Goal: Contribute content: Contribute content

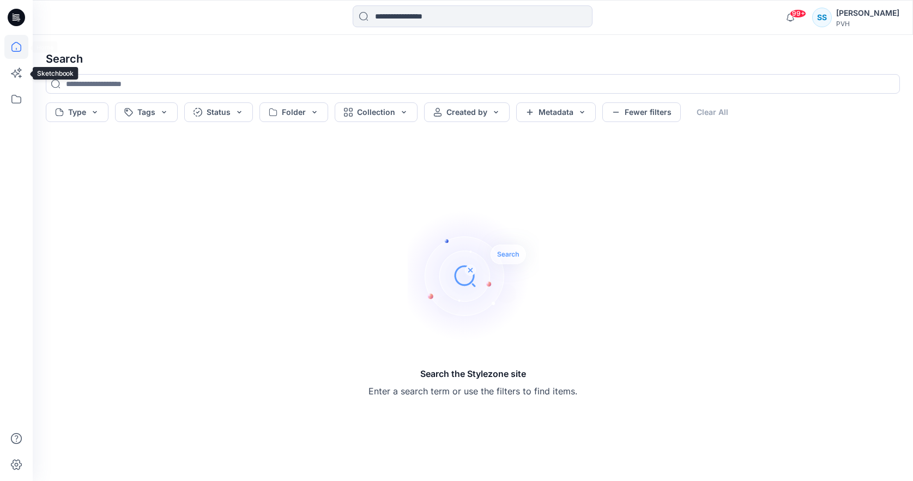
click at [16, 52] on icon at bounding box center [16, 47] width 24 height 24
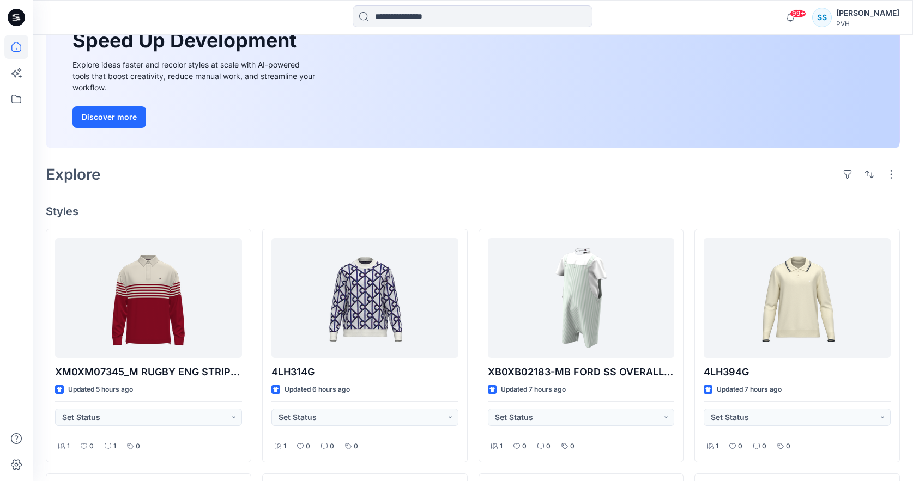
scroll to position [135, 0]
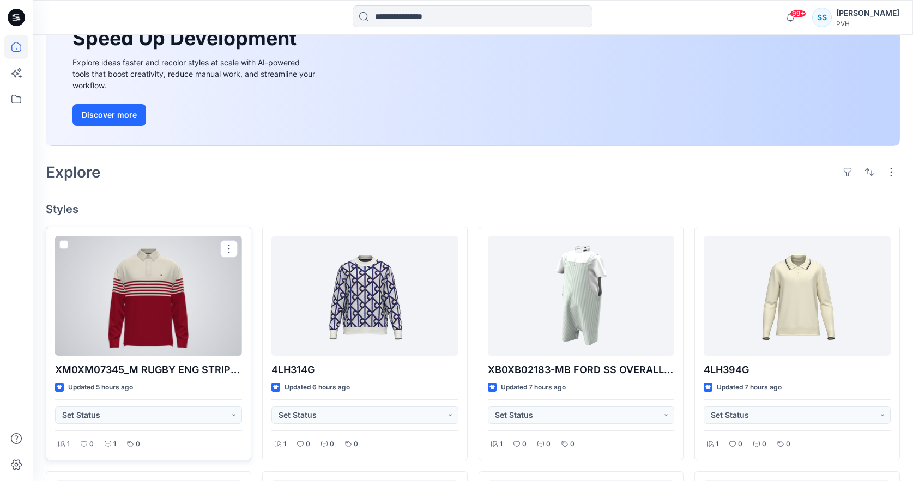
click at [153, 294] on div at bounding box center [148, 296] width 187 height 120
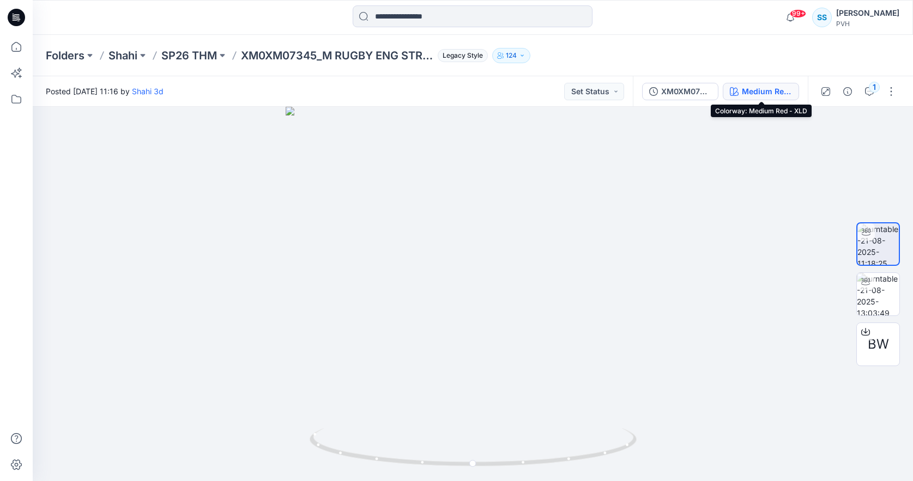
click at [757, 89] on div "Medium Red - XLD" at bounding box center [767, 92] width 50 height 12
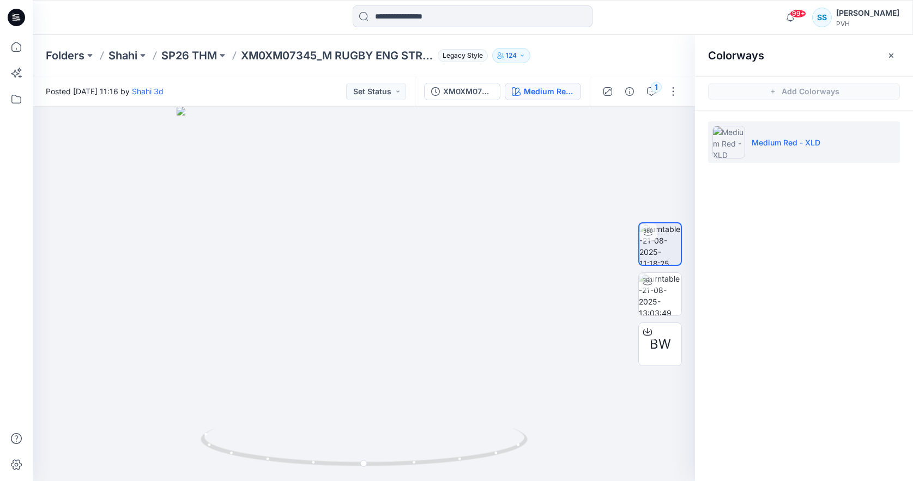
click at [766, 137] on p "Medium Red - XLD" at bounding box center [785, 142] width 69 height 11
click at [674, 92] on button "button" at bounding box center [672, 91] width 17 height 17
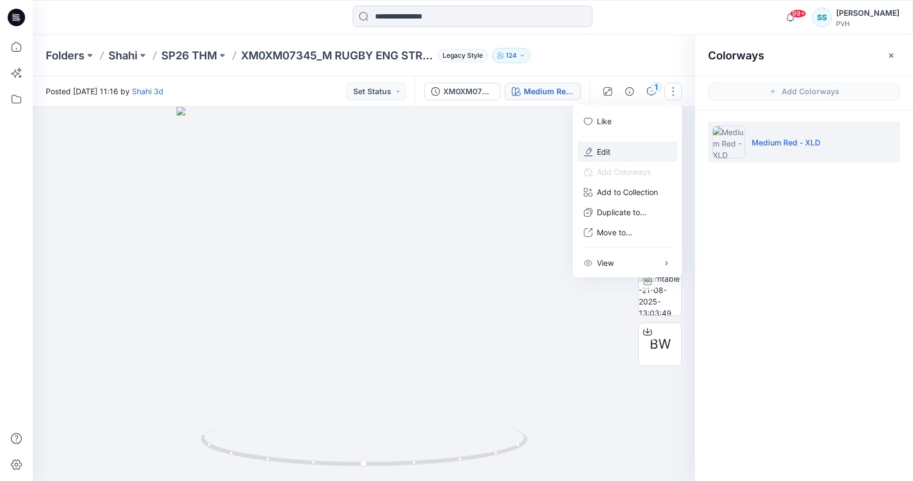
click at [600, 155] on p "Edit" at bounding box center [604, 151] width 14 height 11
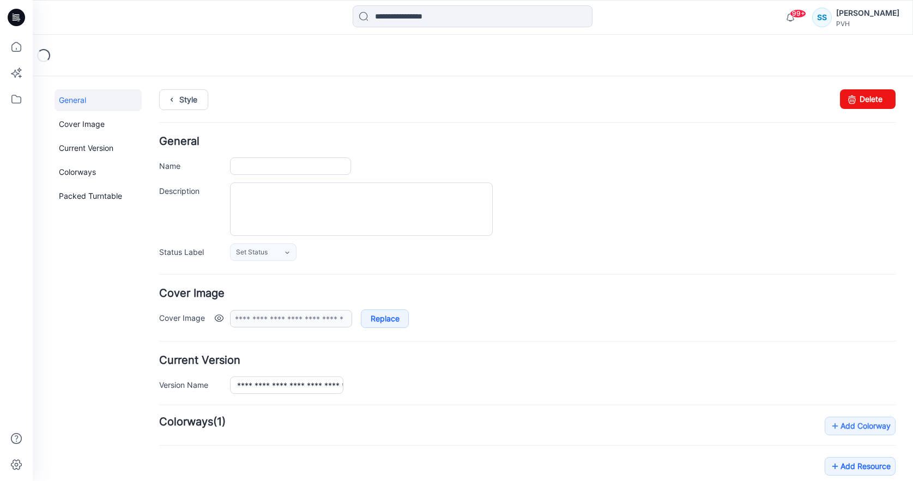
type input "**********"
type textarea "**********"
type input "**********"
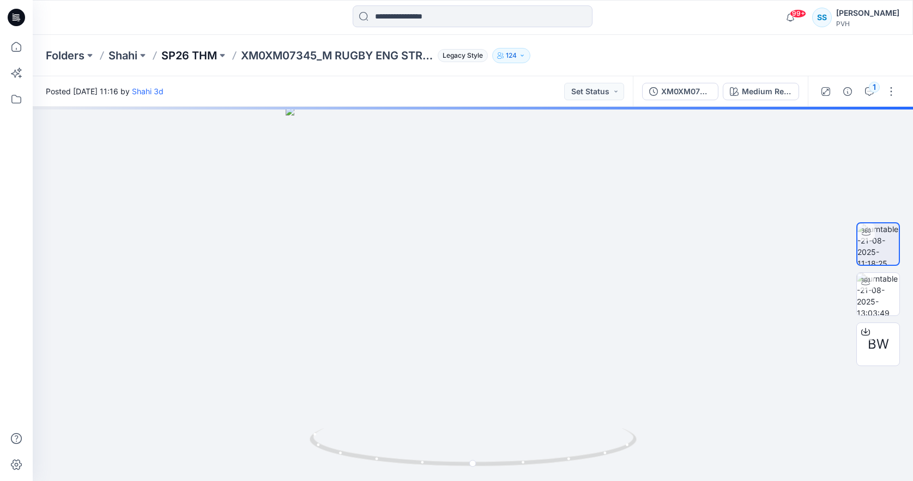
click at [184, 57] on p "SP26 THM" at bounding box center [189, 55] width 56 height 15
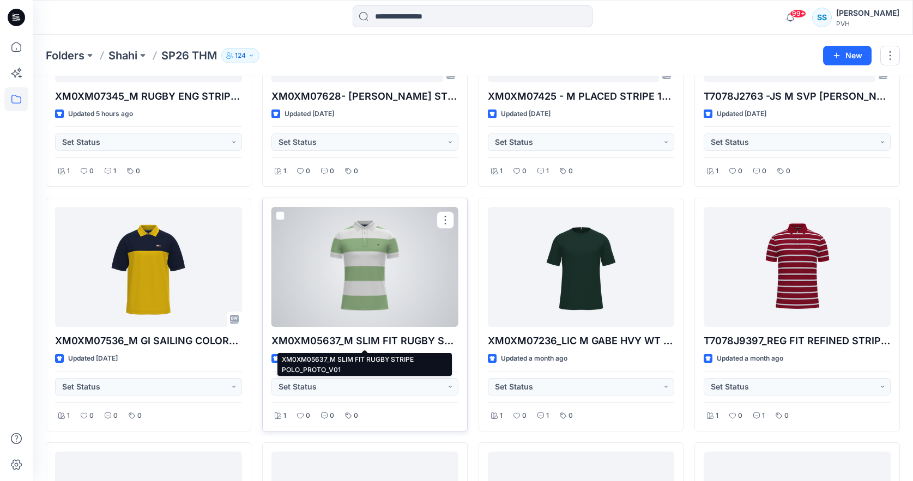
scroll to position [248, 0]
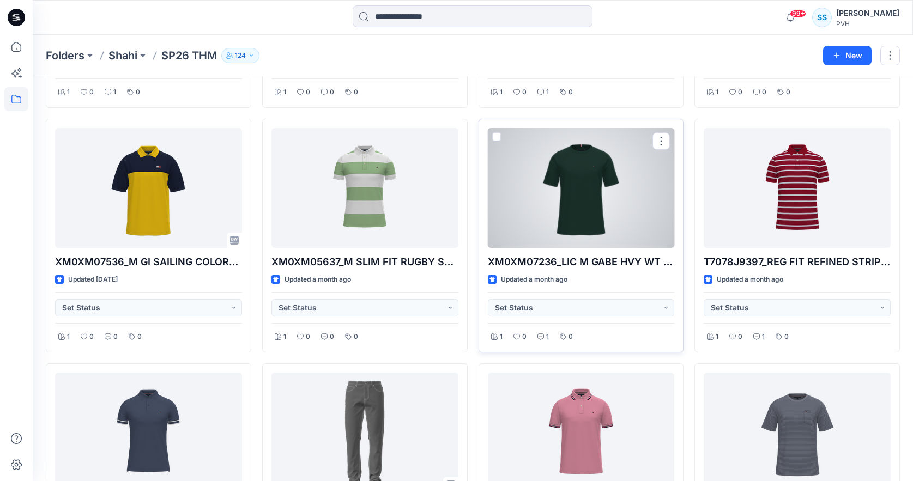
click at [585, 181] on div at bounding box center [581, 188] width 187 height 120
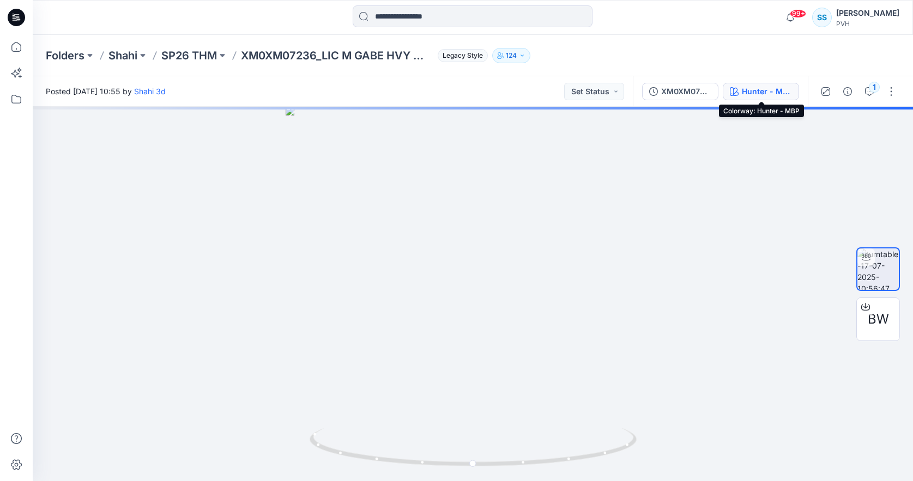
click at [746, 91] on div "Hunter - MBP" at bounding box center [767, 92] width 50 height 12
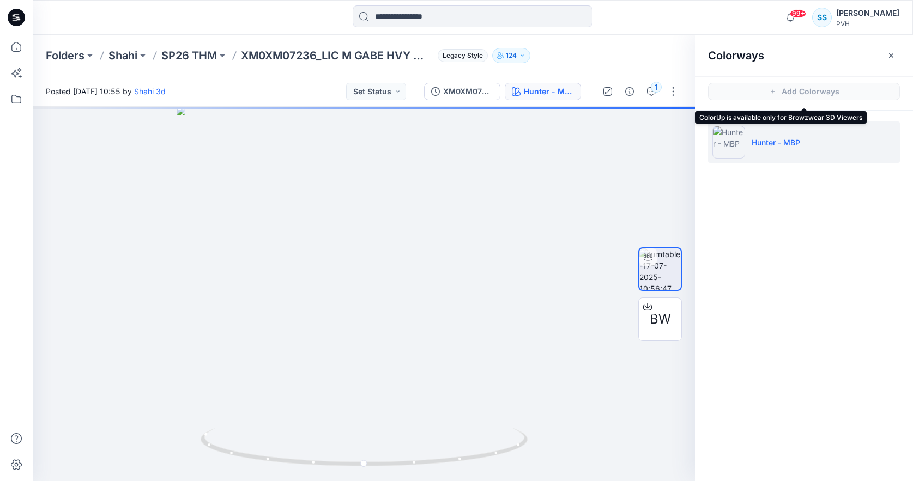
click at [801, 90] on span "Add Colorways" at bounding box center [804, 91] width 218 height 31
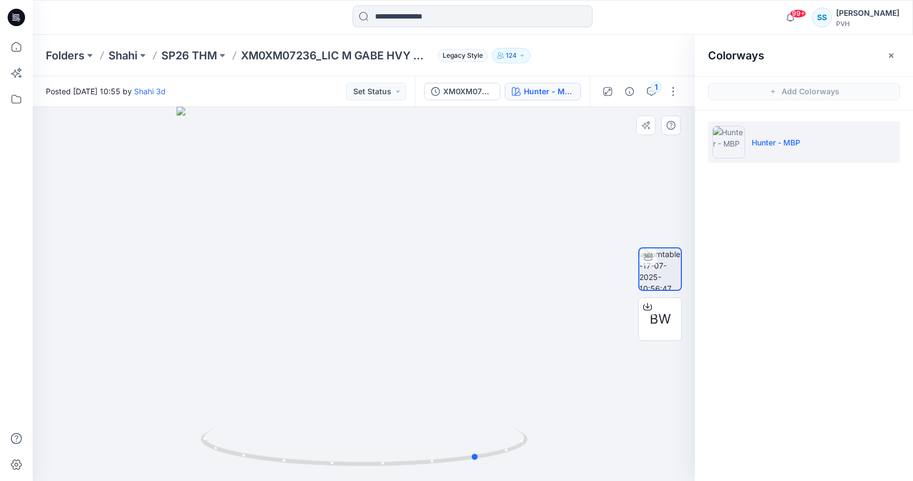
drag, startPoint x: 351, startPoint y: 258, endPoint x: 474, endPoint y: 253, distance: 123.2
click at [474, 253] on div at bounding box center [364, 294] width 662 height 374
drag, startPoint x: 420, startPoint y: 258, endPoint x: 338, endPoint y: 262, distance: 81.9
click at [337, 262] on div at bounding box center [364, 294] width 662 height 374
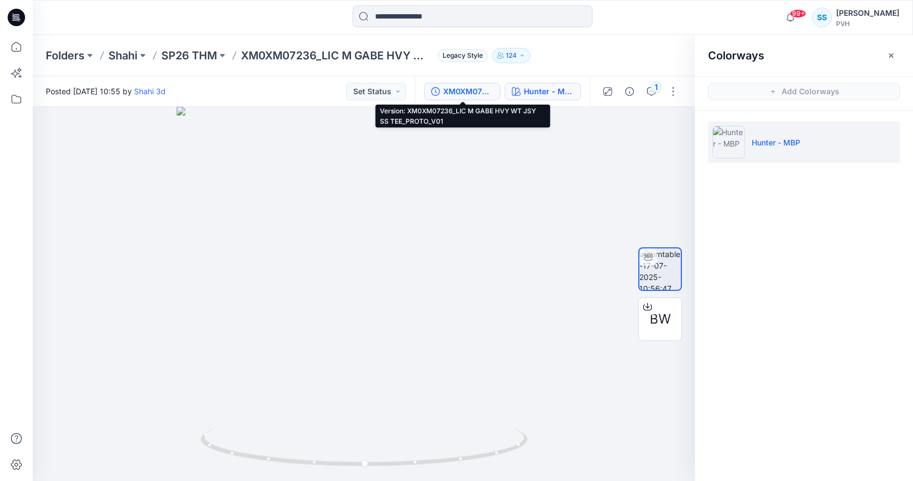
click at [447, 90] on div "XM0XM07236_LIC M GABE HVY WT JSY SS TEE_PROTO_V01" at bounding box center [468, 92] width 50 height 12
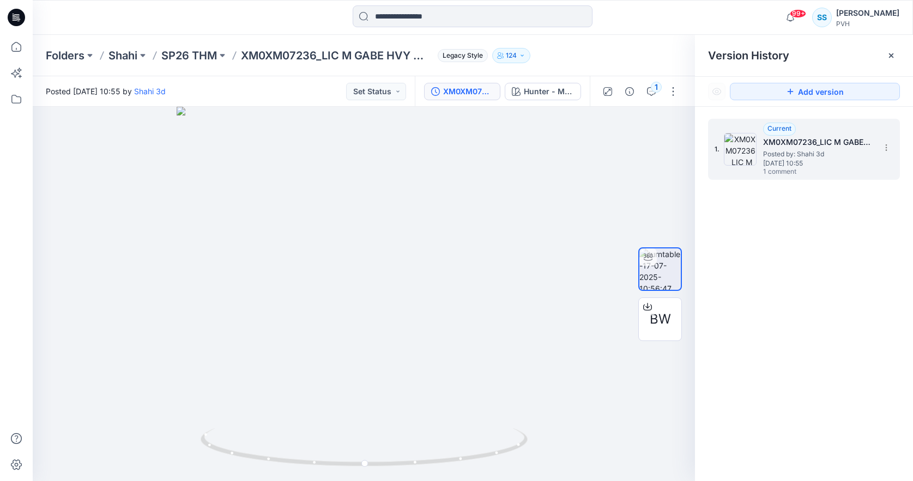
click at [784, 141] on h5 "XM0XM07236_LIC M GABE HVY WT JSY SS TEE_PROTO_V01" at bounding box center [817, 142] width 109 height 13
click at [887, 148] on icon at bounding box center [886, 147] width 9 height 9
click at [669, 80] on div "1" at bounding box center [640, 91] width 101 height 31
click at [671, 89] on button "button" at bounding box center [672, 91] width 17 height 17
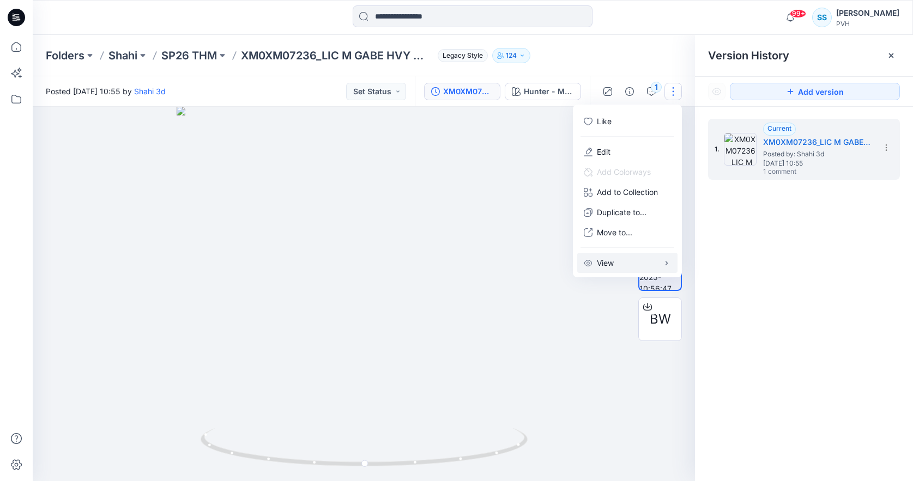
click at [610, 264] on p "View" at bounding box center [605, 262] width 17 height 11
click at [626, 51] on div "Folders Shahi SP26 THM XM0XM07236_LIC M GABE HVY WT JSY SS TEE_PROTO_V01 Legacy…" at bounding box center [430, 55] width 769 height 15
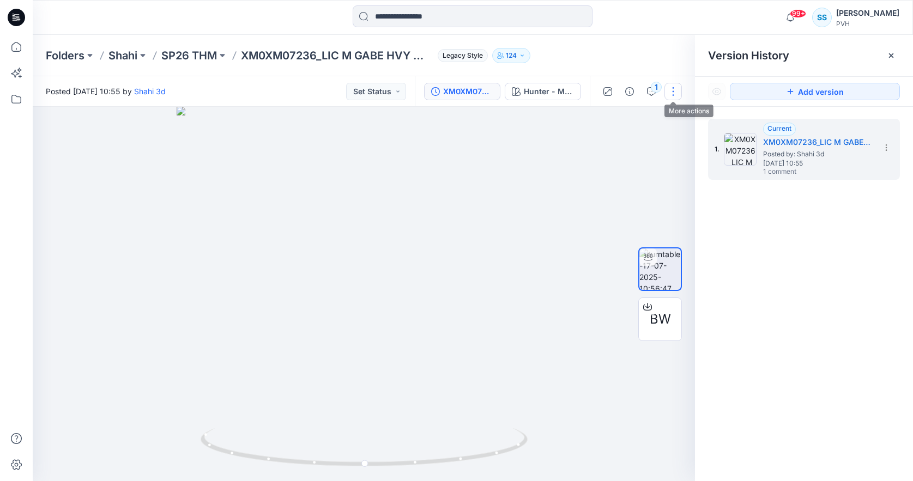
click at [674, 92] on button "button" at bounding box center [672, 91] width 17 height 17
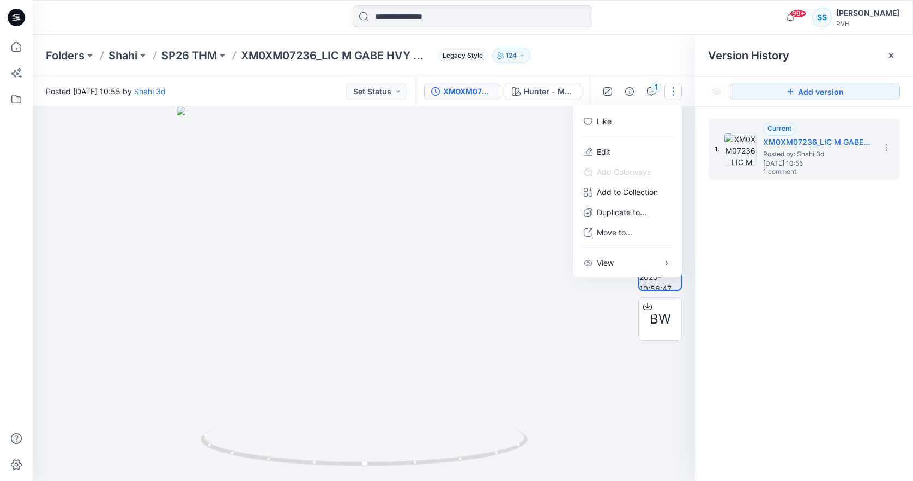
click at [648, 48] on div "Folders Shahi SP26 THM XM0XM07236_LIC M GABE HVY WT JSY SS TEE_PROTO_V01 Legacy…" at bounding box center [430, 55] width 769 height 15
